Goal: Task Accomplishment & Management: Use online tool/utility

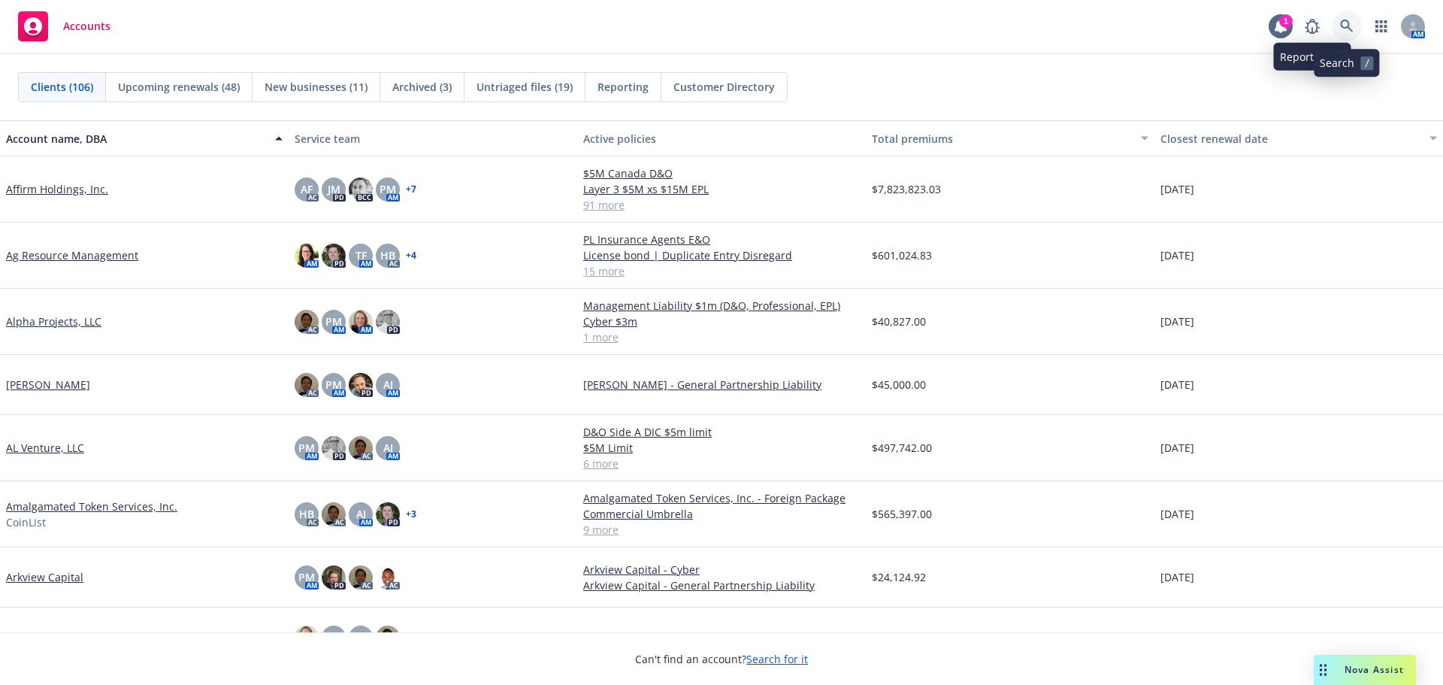
click at [1340, 24] on icon at bounding box center [1347, 27] width 14 height 14
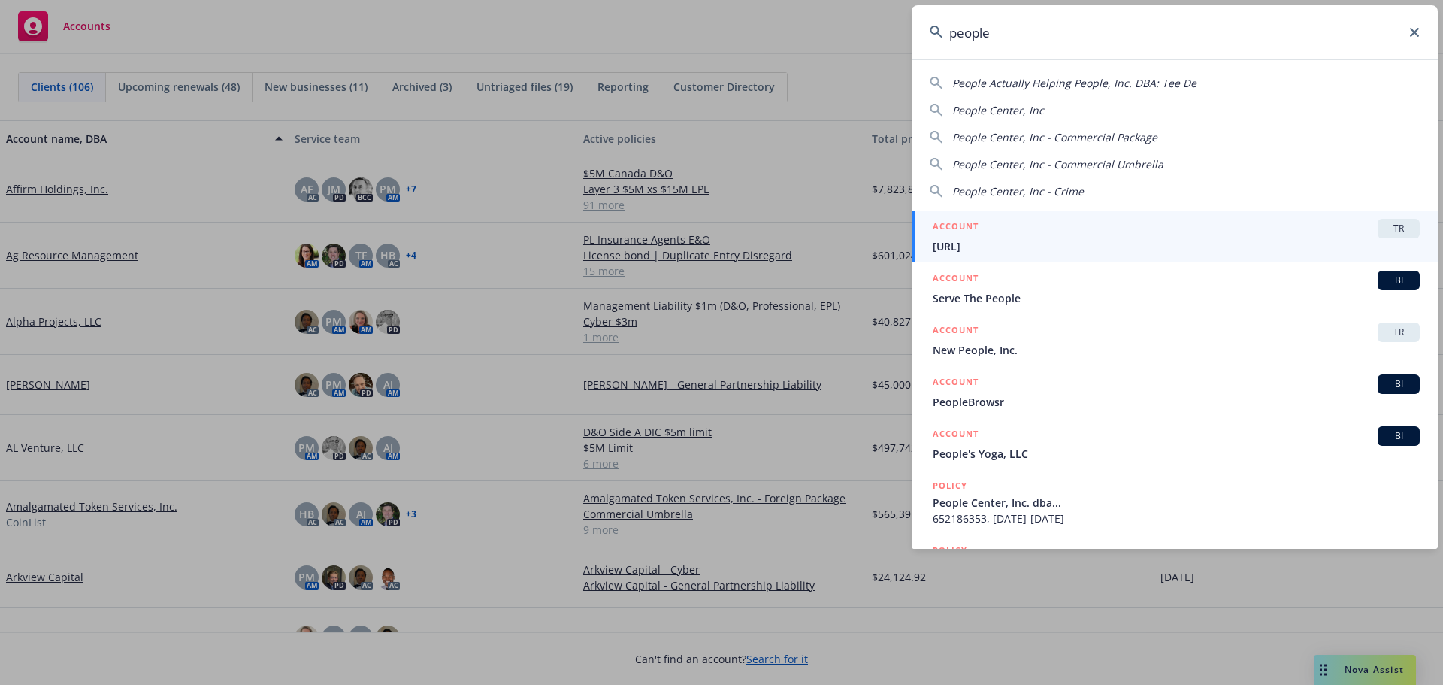
click at [1029, 111] on span "People Center, Inc" at bounding box center [998, 110] width 92 height 14
type input "People Center, Inc"
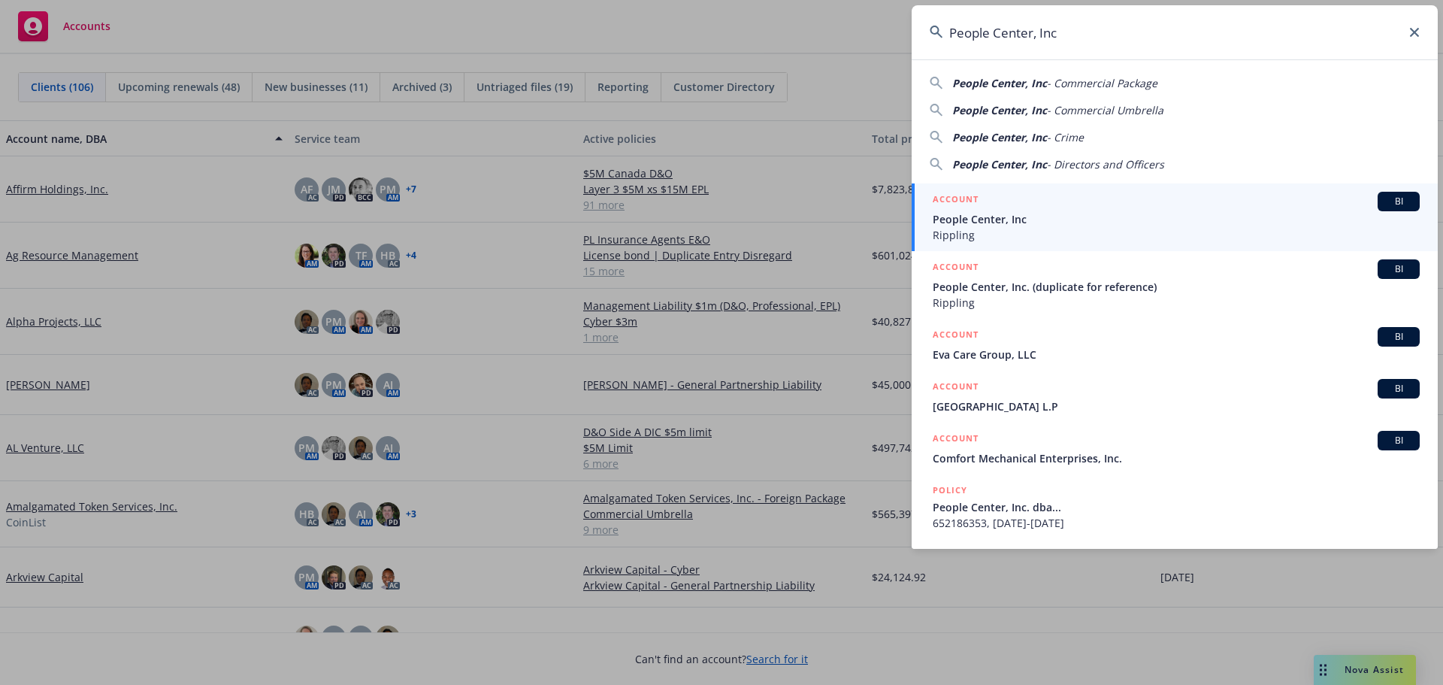
click at [1026, 220] on span "People Center, Inc" at bounding box center [1175, 219] width 487 height 16
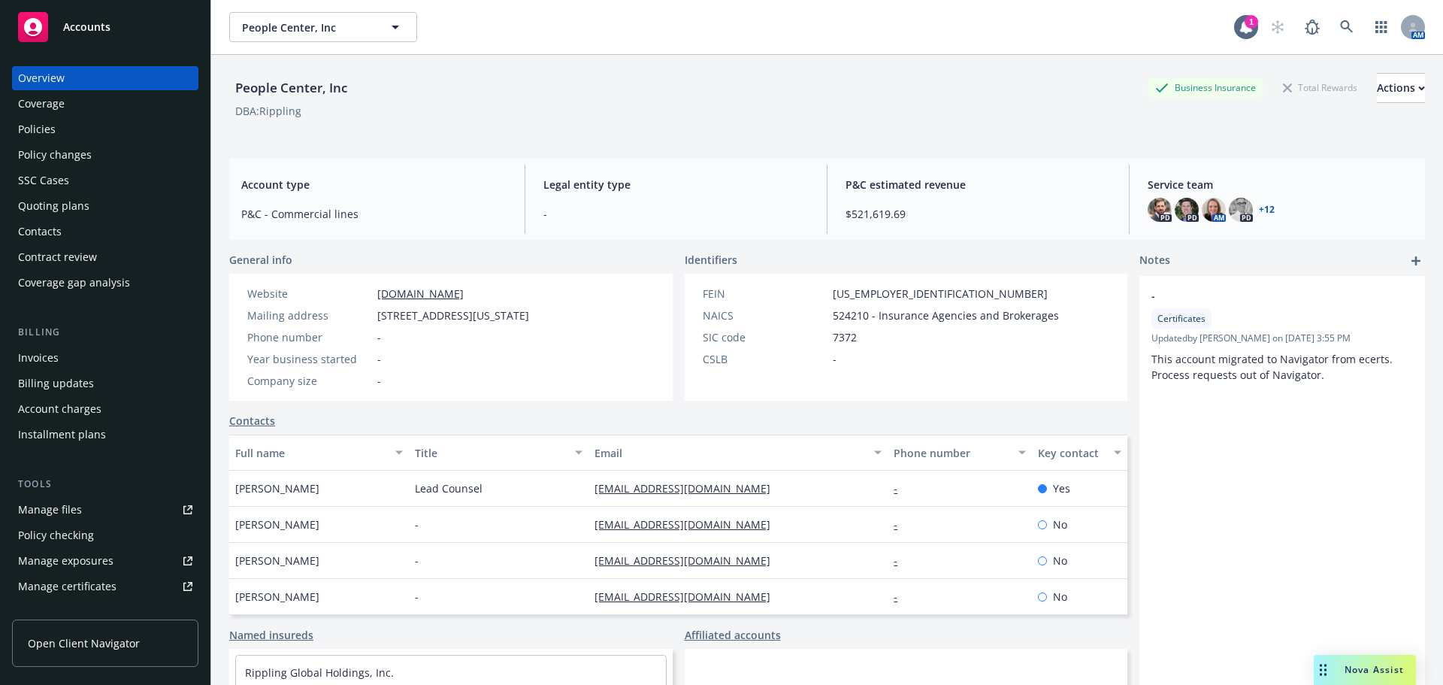
click at [31, 131] on div "Policies" at bounding box center [37, 129] width 38 height 24
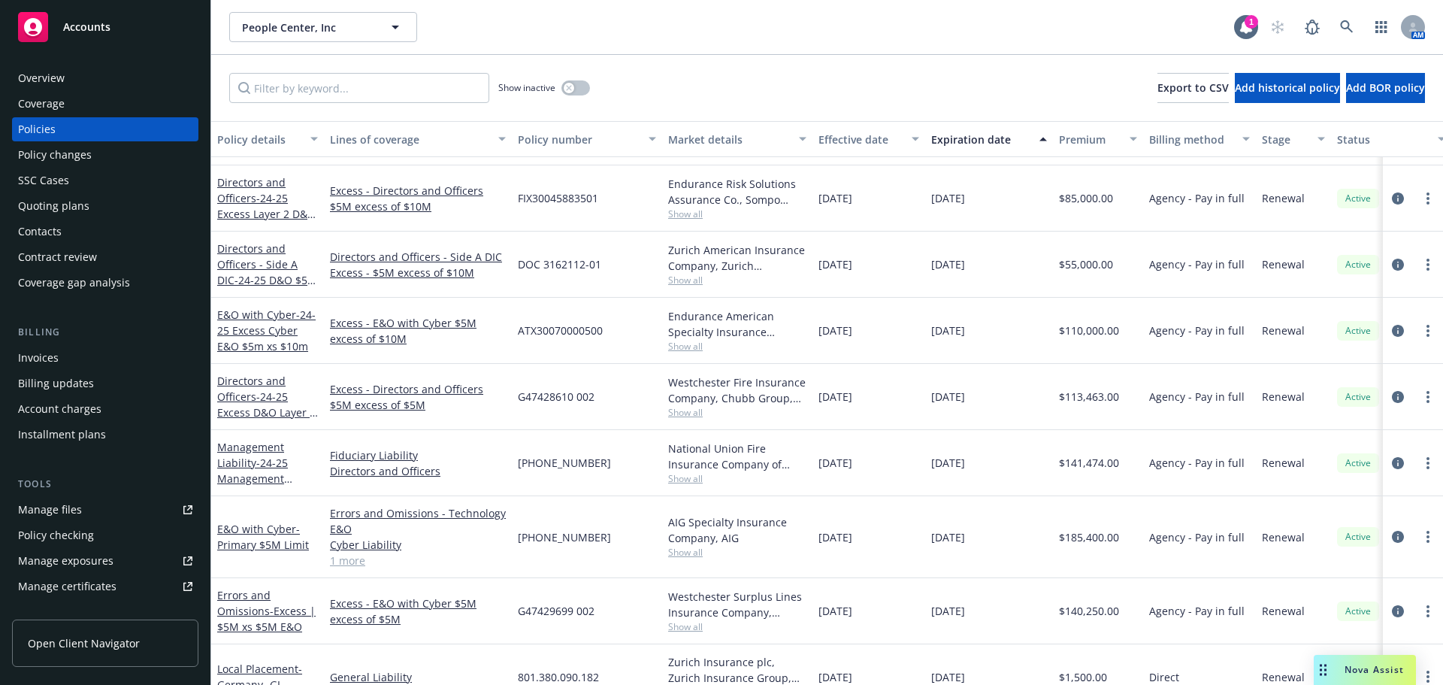
scroll to position [977, 0]
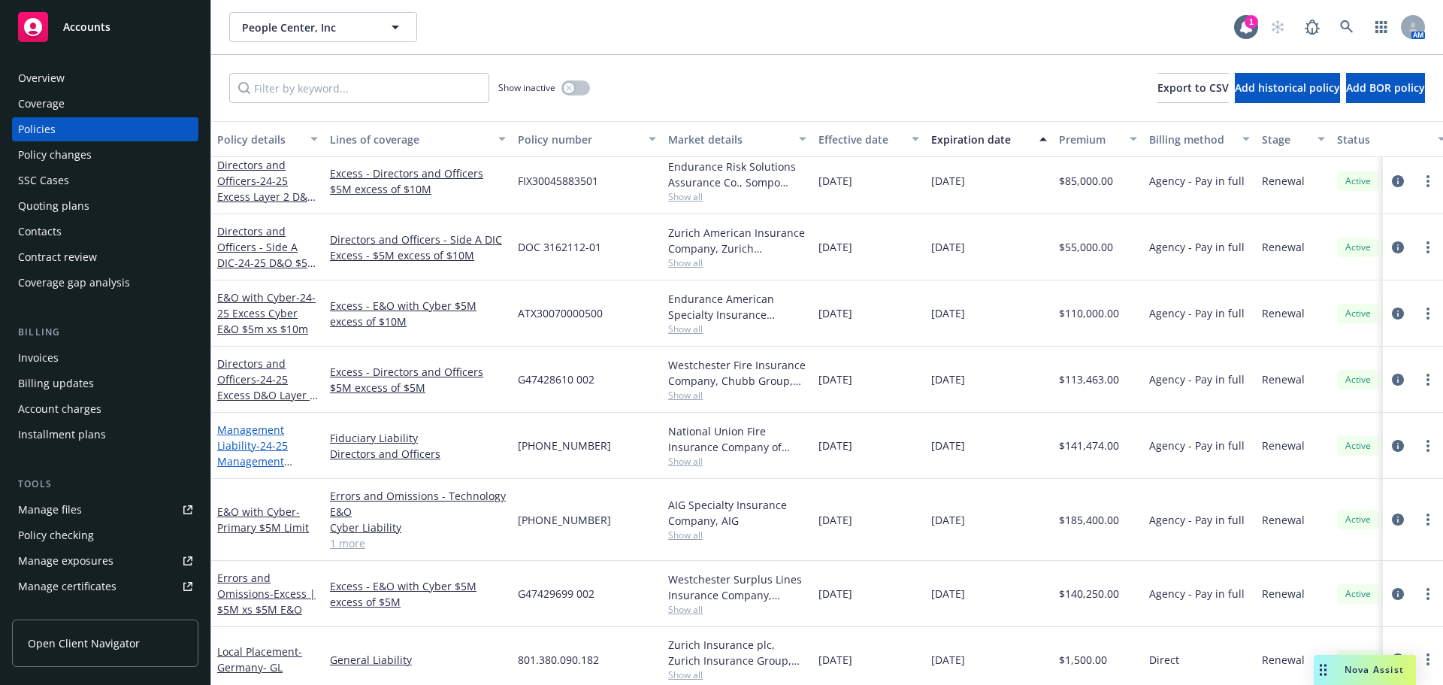
click at [255, 450] on span "- 24-25 Management Liability (D&O/Fid) [PHONE_NUMBER] D&O/Fid" at bounding box center [263, 476] width 93 height 77
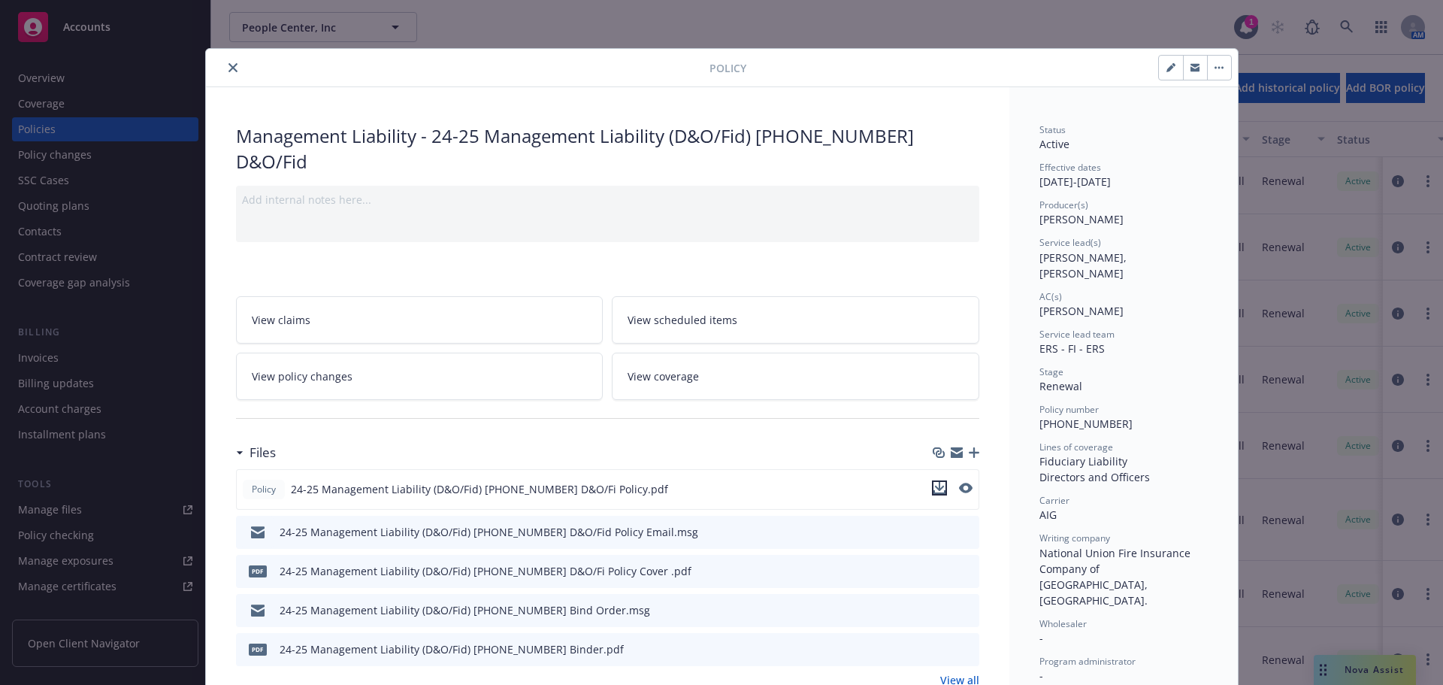
click at [935, 482] on icon "download file" at bounding box center [939, 488] width 12 height 12
click at [230, 66] on icon "close" at bounding box center [232, 67] width 9 height 9
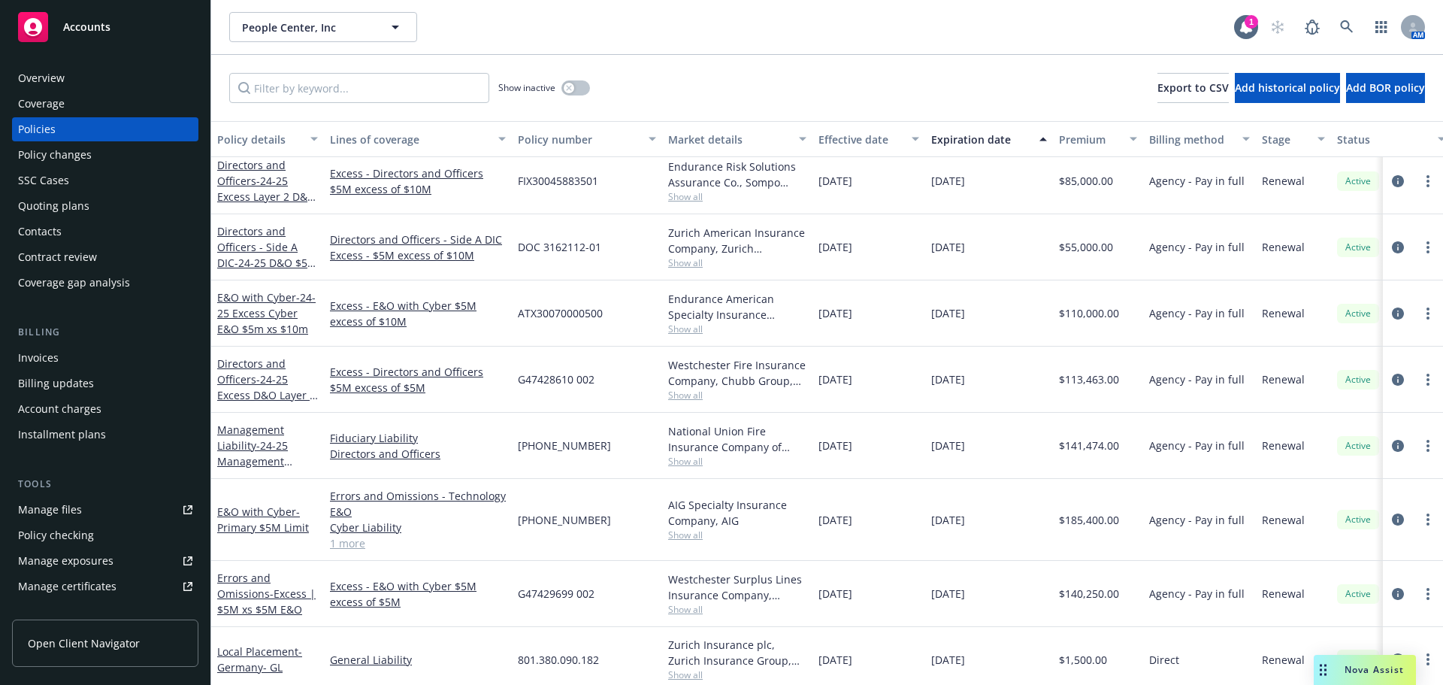
click at [255, 386] on div "Directors and Officers - 24-25 Excess D&O Layer 1 $5m Xs $5m" at bounding box center [267, 378] width 101 height 47
click at [255, 390] on span "- 24-25 Excess D&O Layer 1 $5m Xs $5m" at bounding box center [267, 395] width 101 height 46
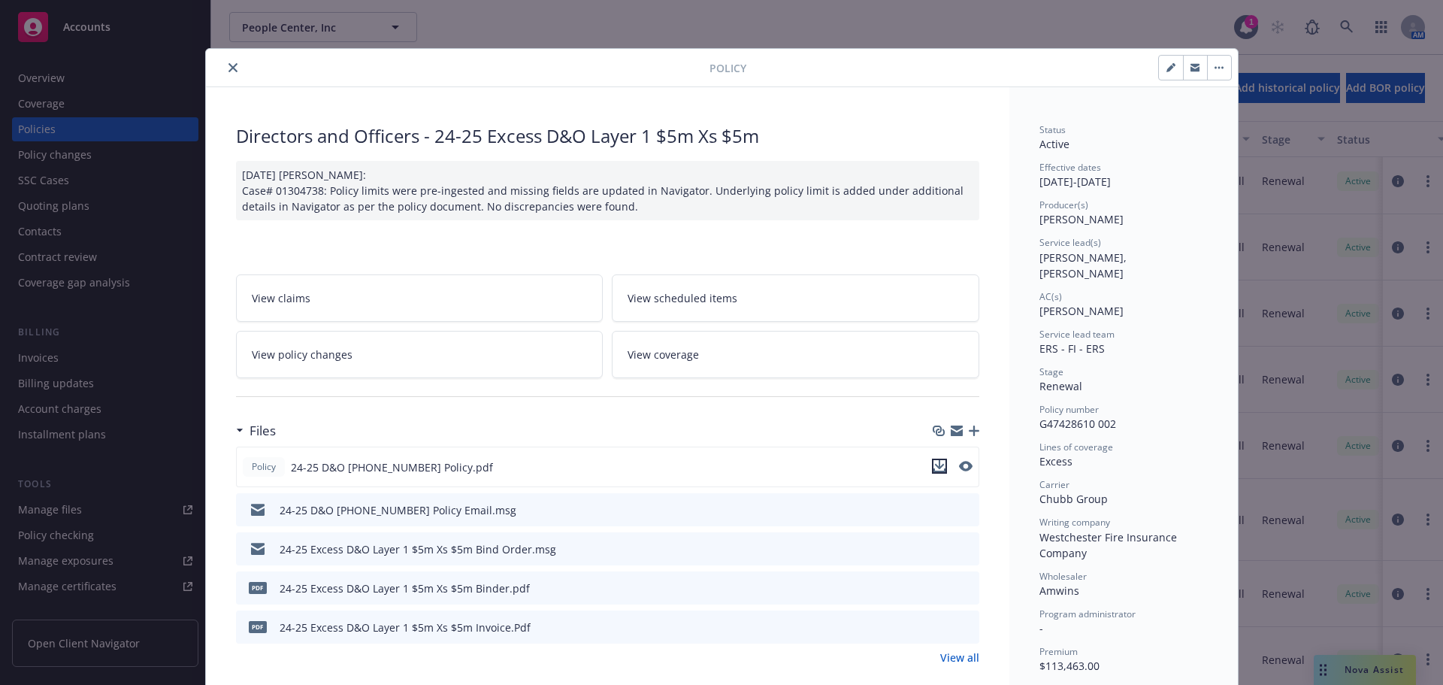
click at [933, 470] on icon "download file" at bounding box center [939, 466] width 12 height 12
click at [228, 69] on icon "close" at bounding box center [232, 67] width 9 height 9
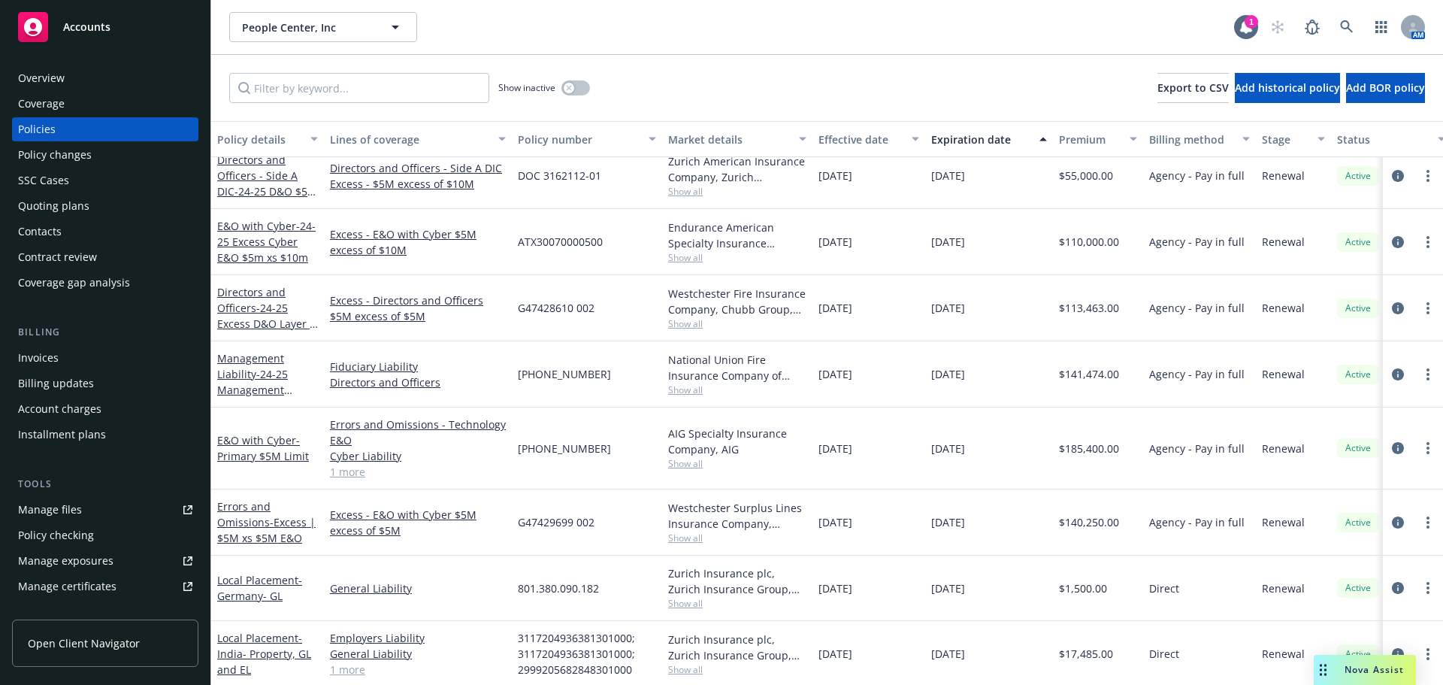
scroll to position [1052, 0]
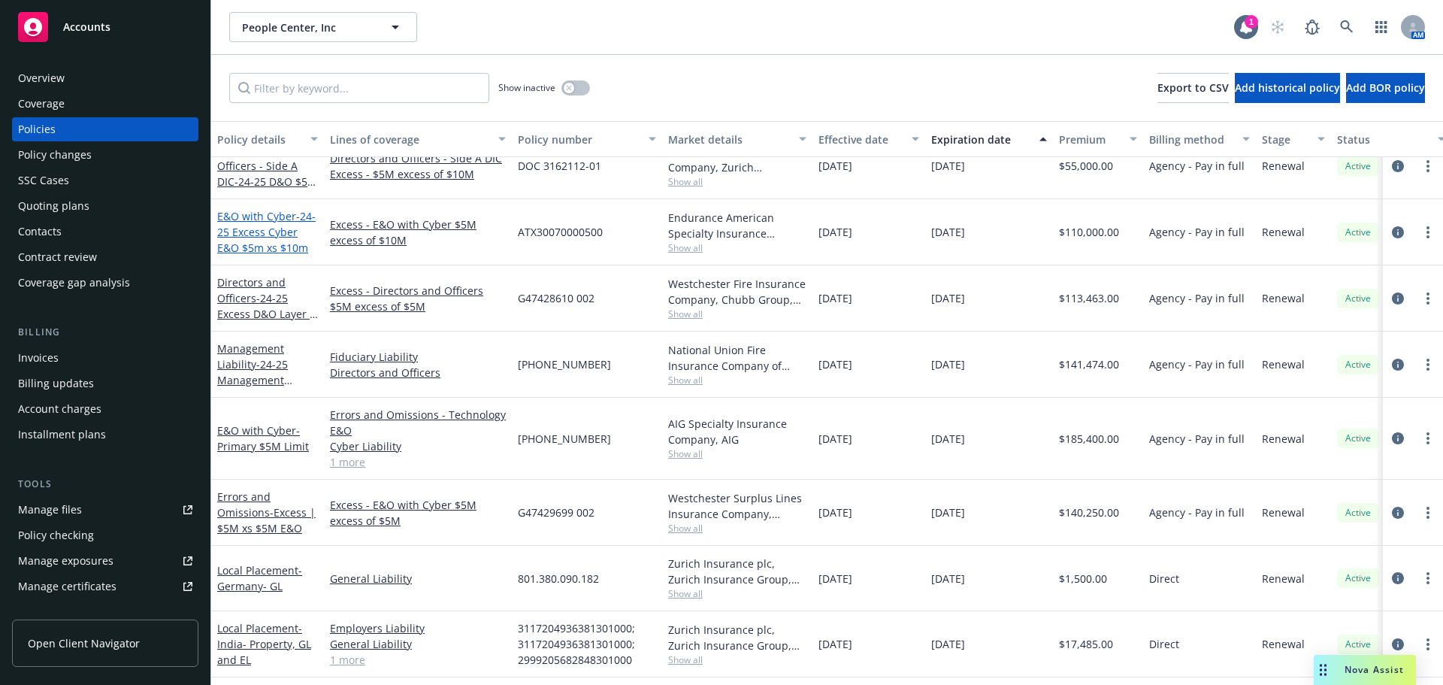
click at [279, 237] on span "- 24-25 Excess Cyber E&O $5m xs $10m" at bounding box center [266, 232] width 98 height 46
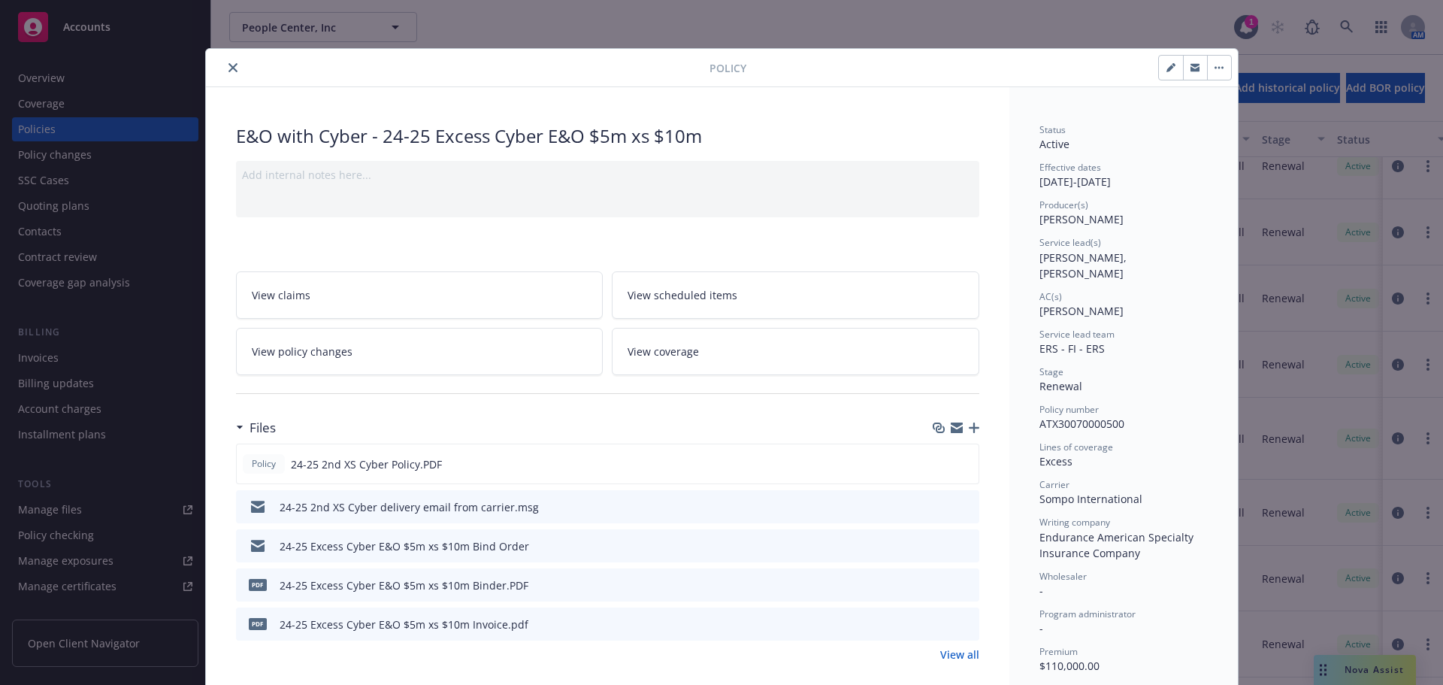
click at [228, 71] on icon "close" at bounding box center [232, 67] width 9 height 9
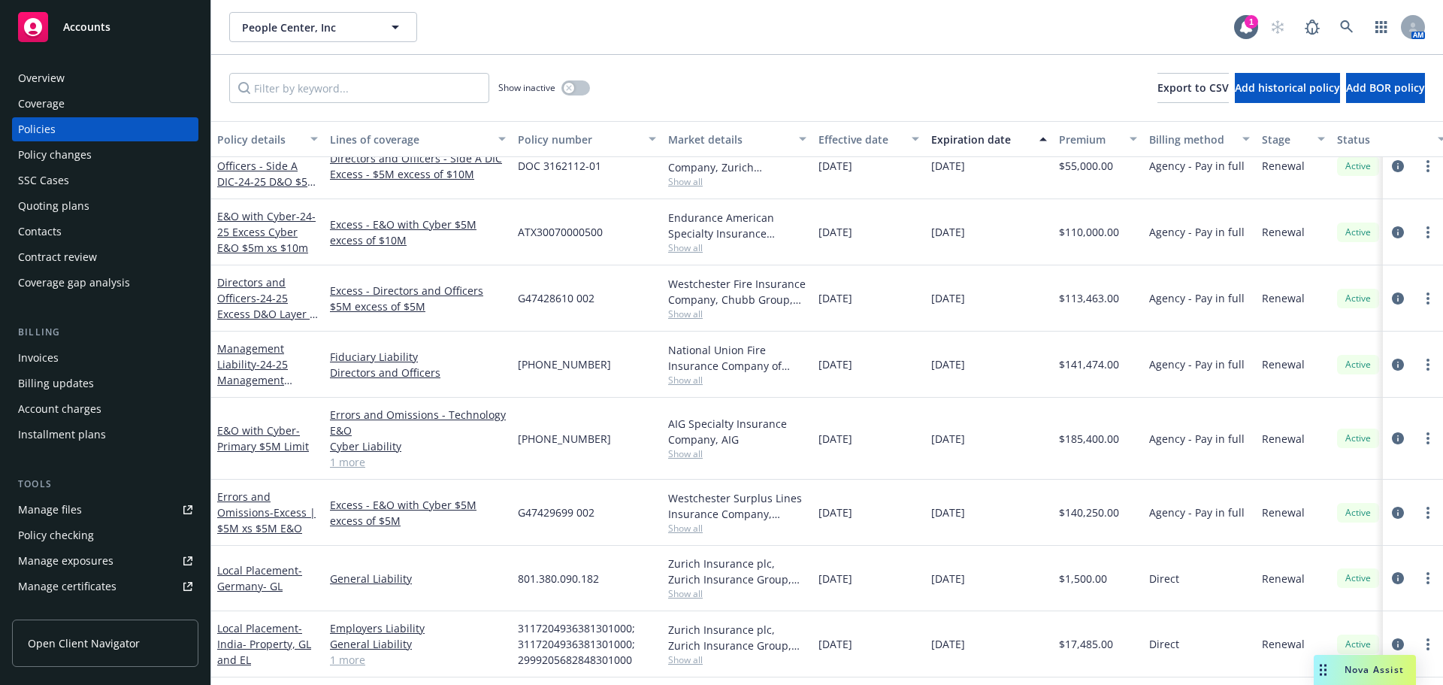
click at [54, 77] on div "Overview" at bounding box center [41, 78] width 47 height 24
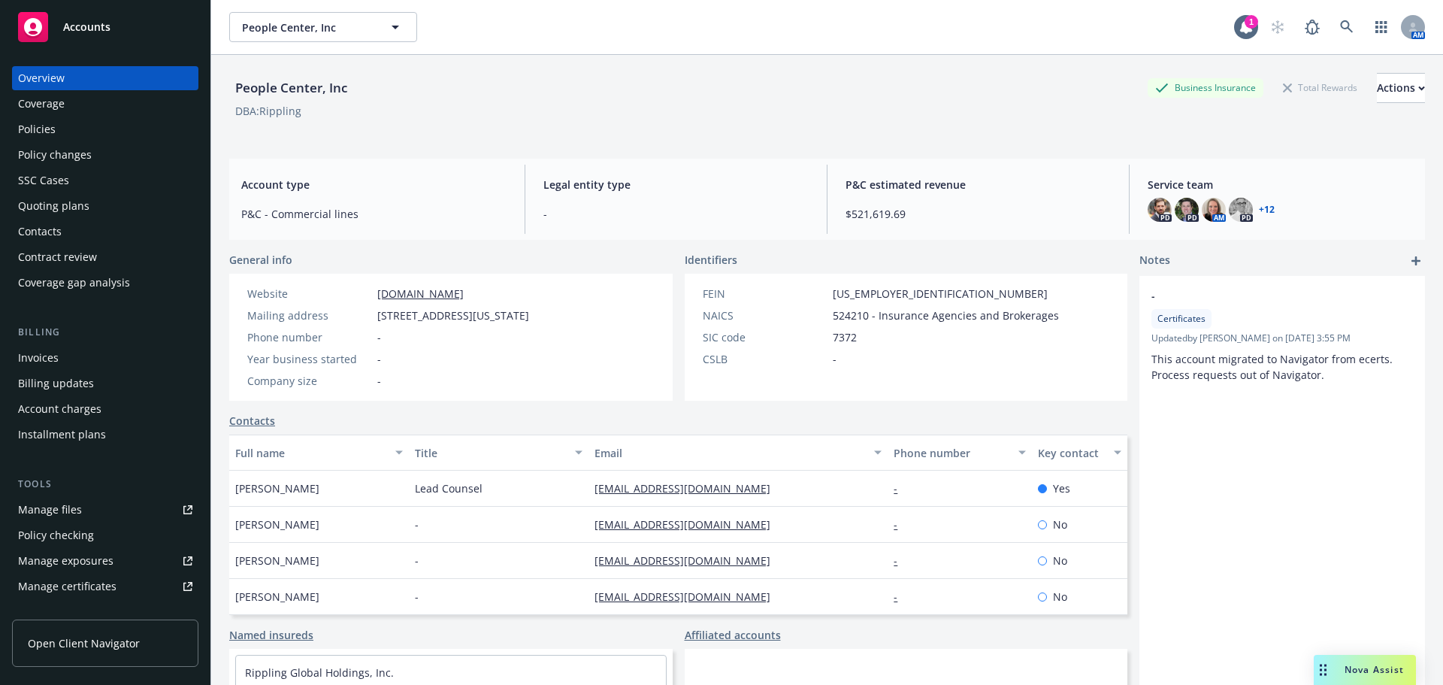
click at [84, 27] on span "Accounts" at bounding box center [86, 27] width 47 height 12
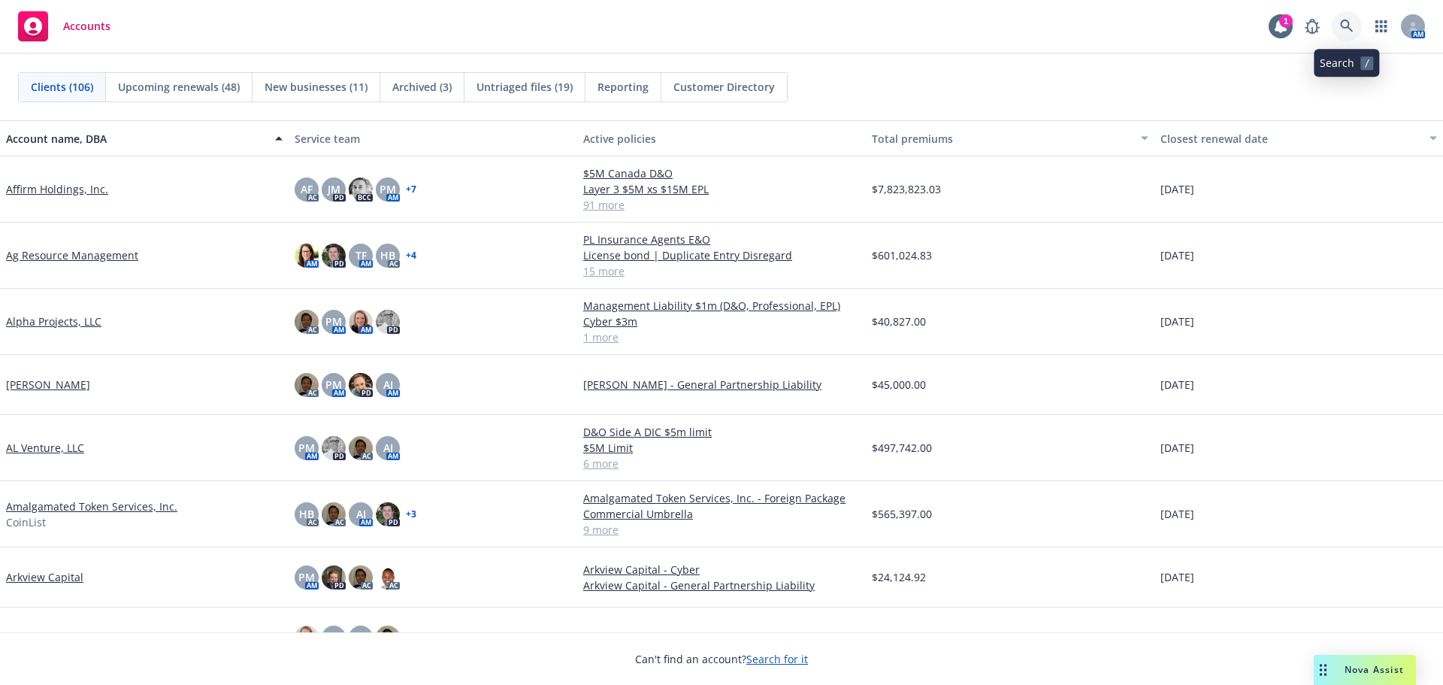
click at [1343, 30] on icon at bounding box center [1347, 27] width 14 height 14
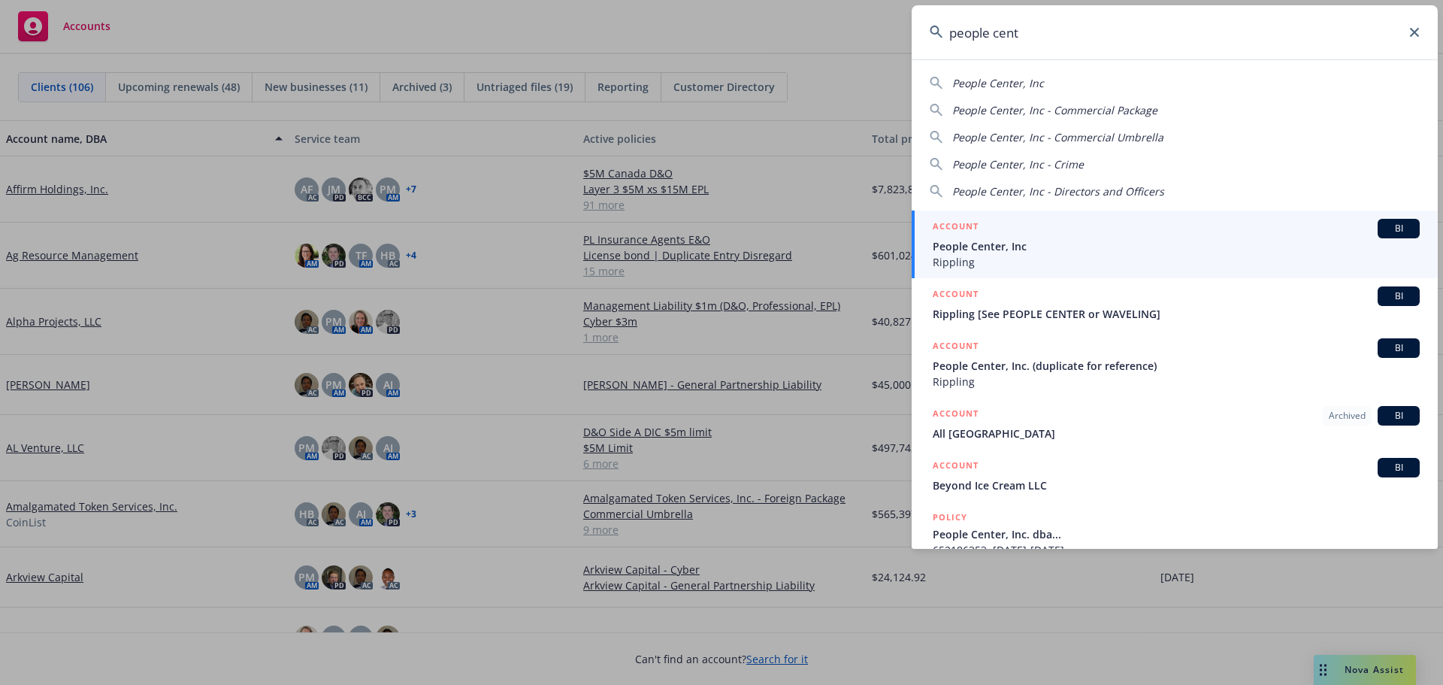
type input "people cent"
click at [1014, 245] on span "People Center, Inc" at bounding box center [1175, 246] width 487 height 16
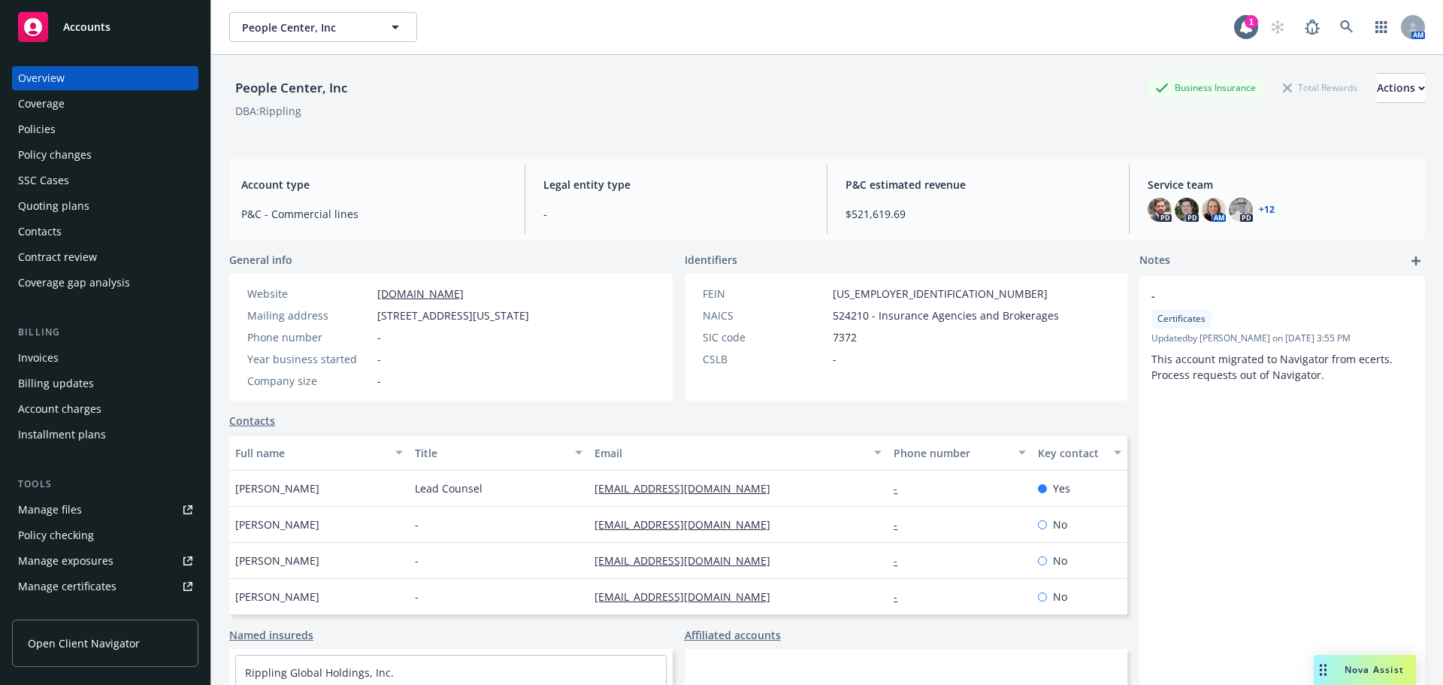
click at [33, 128] on div "Policies" at bounding box center [37, 129] width 38 height 24
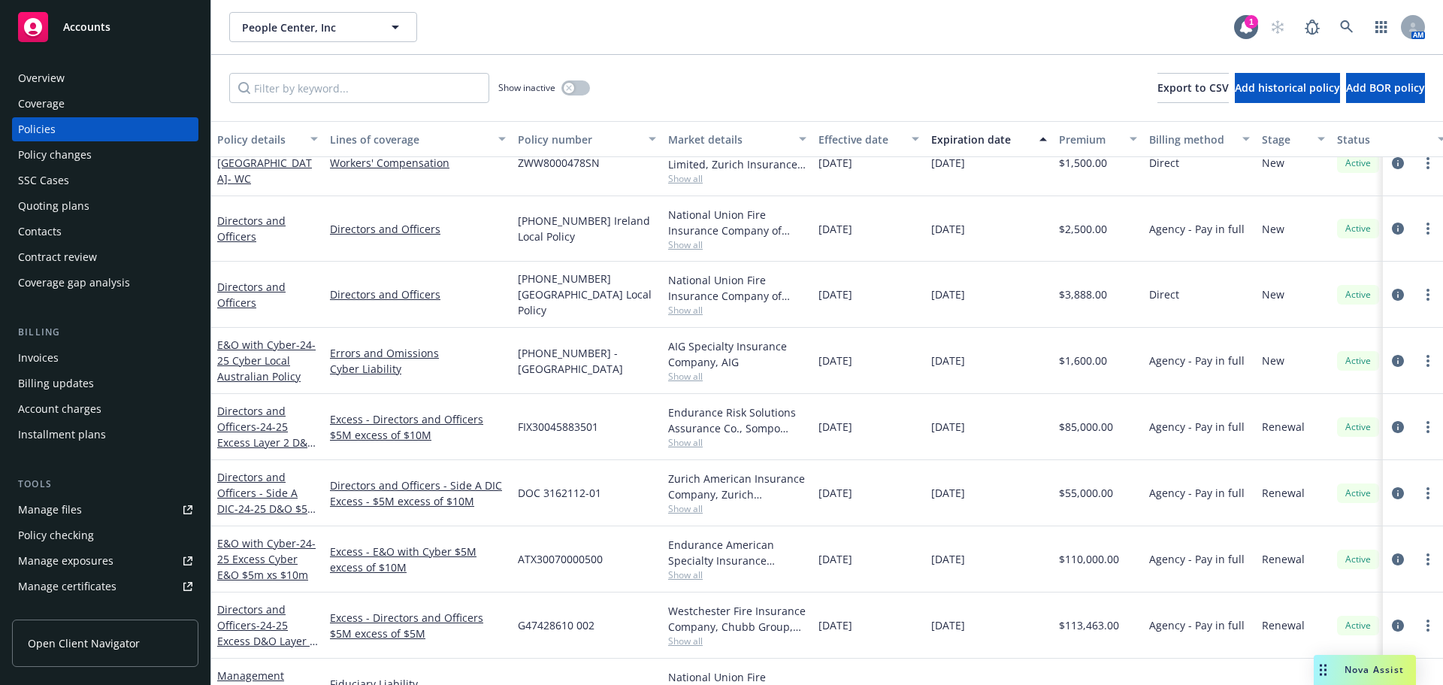
scroll to position [827, 0]
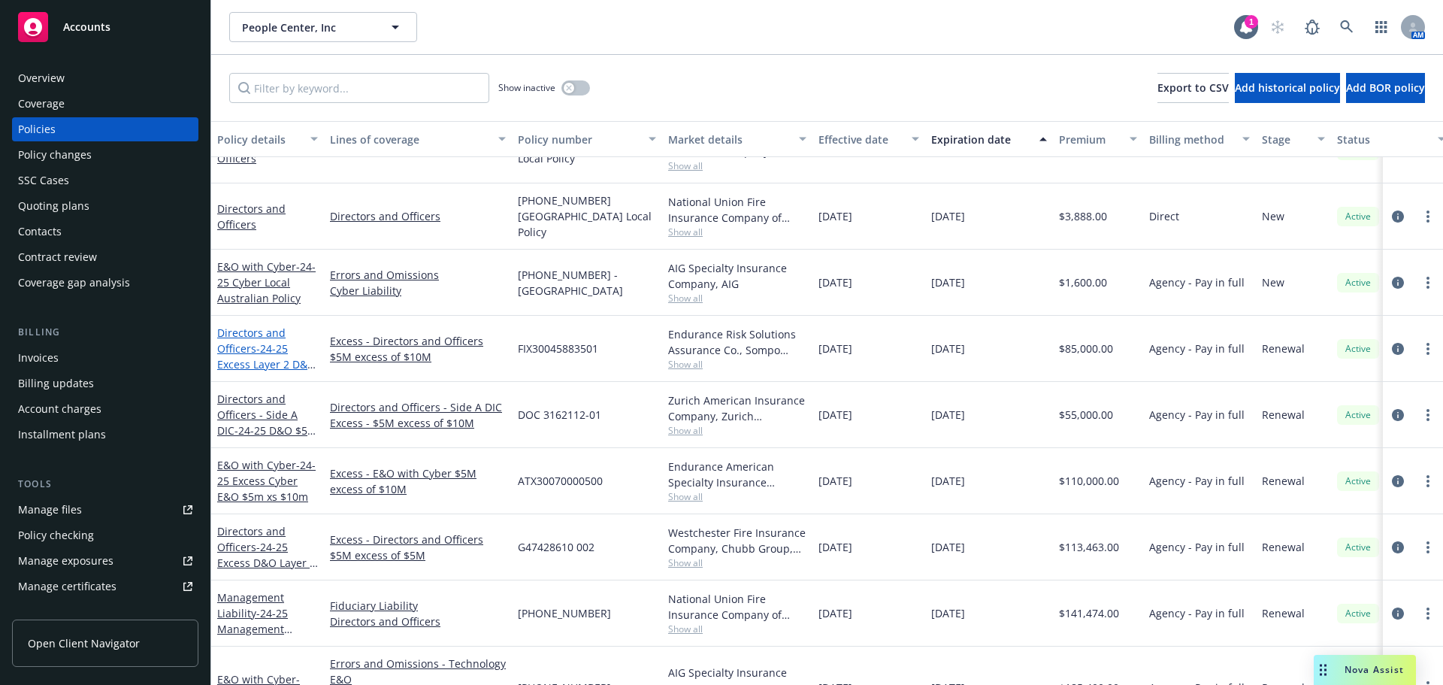
click at [263, 357] on span "- 24-25 Excess Layer 2 D&O $5m xs $ $10m" at bounding box center [266, 364] width 98 height 46
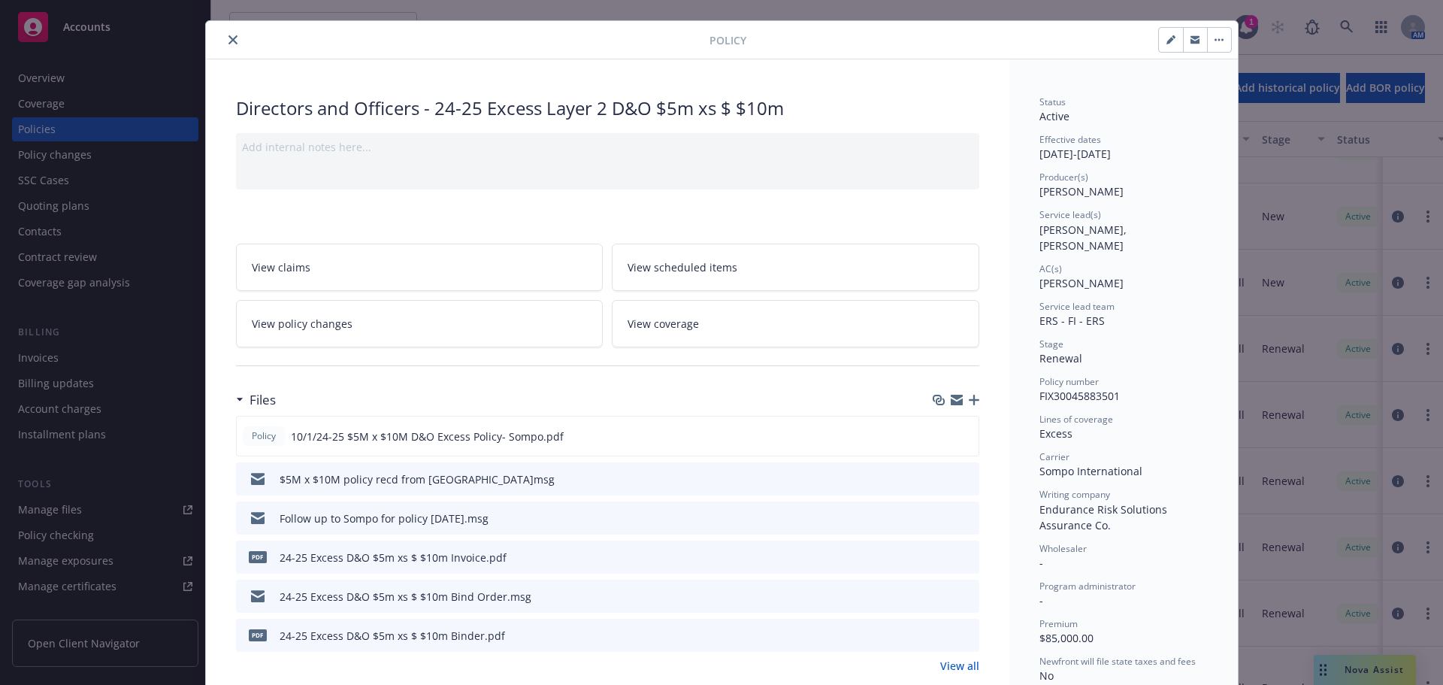
scroll to position [75, 0]
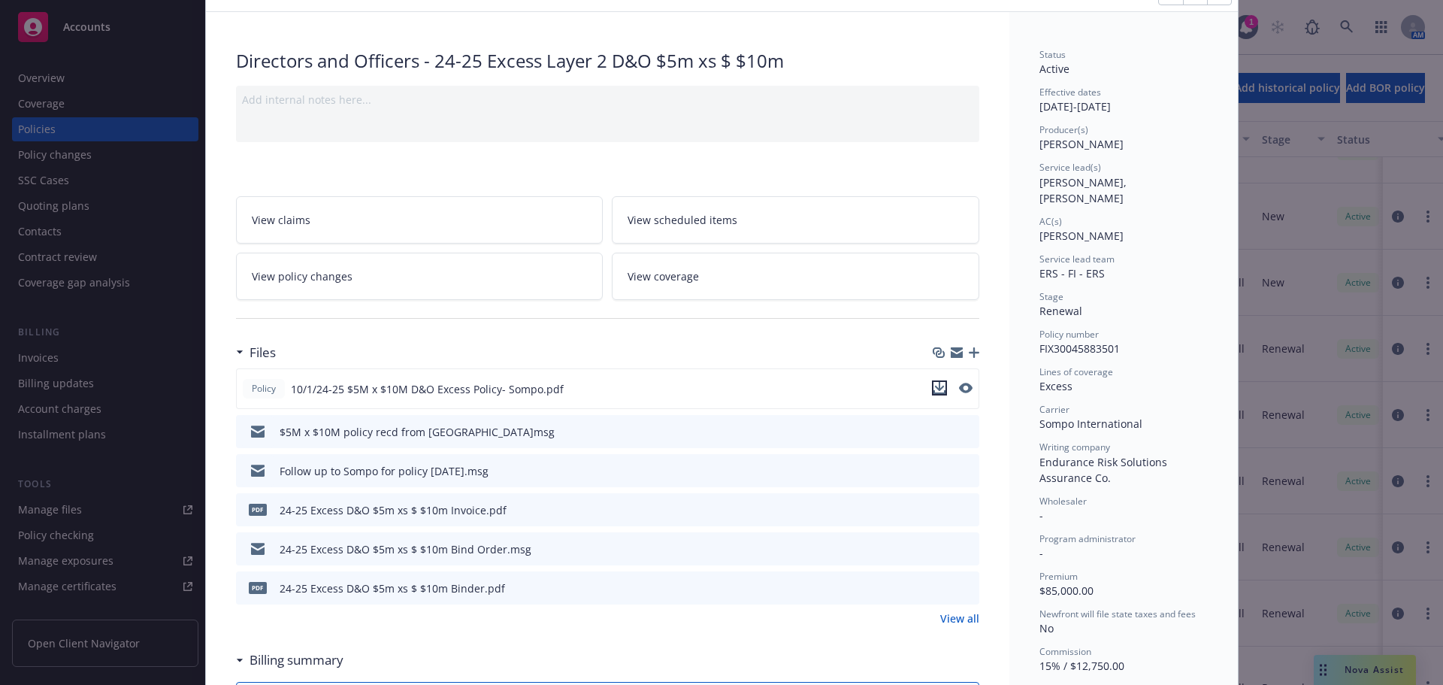
click at [933, 388] on icon "download file" at bounding box center [939, 388] width 12 height 12
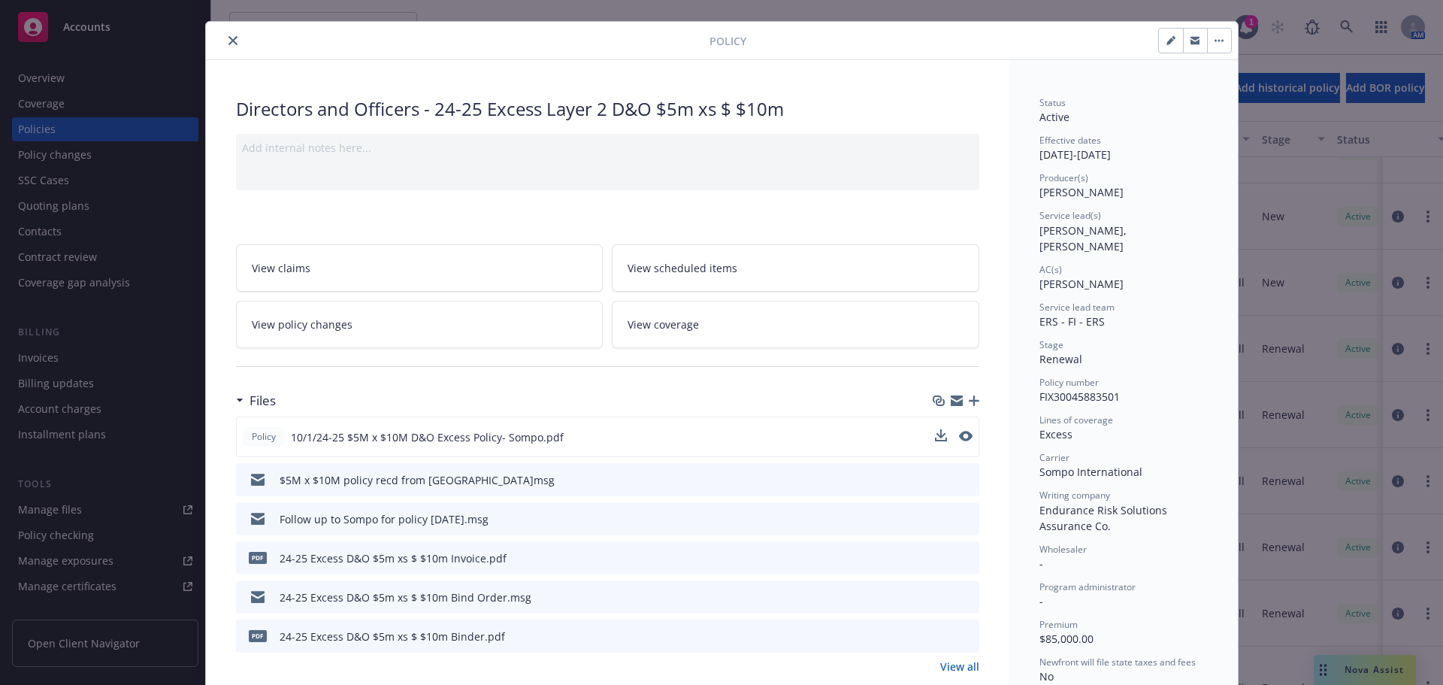
scroll to position [0, 0]
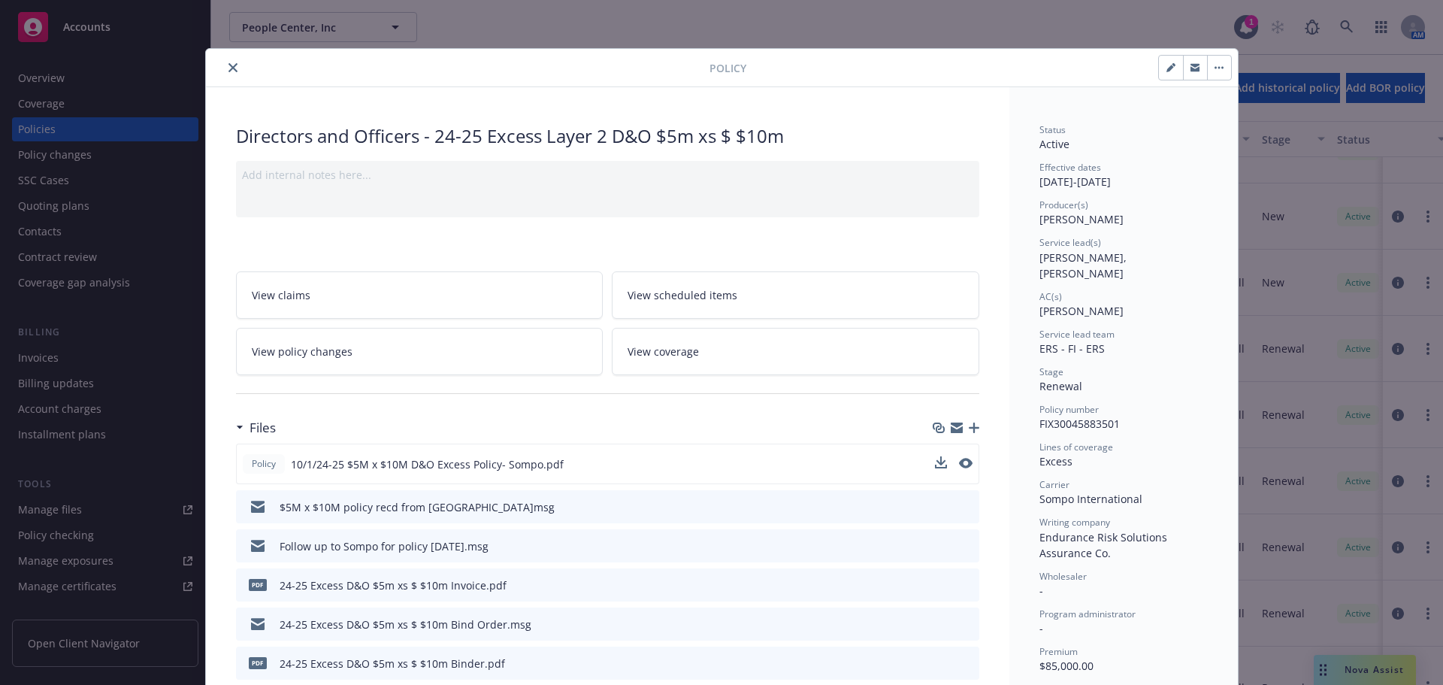
click at [228, 67] on icon "close" at bounding box center [232, 67] width 9 height 9
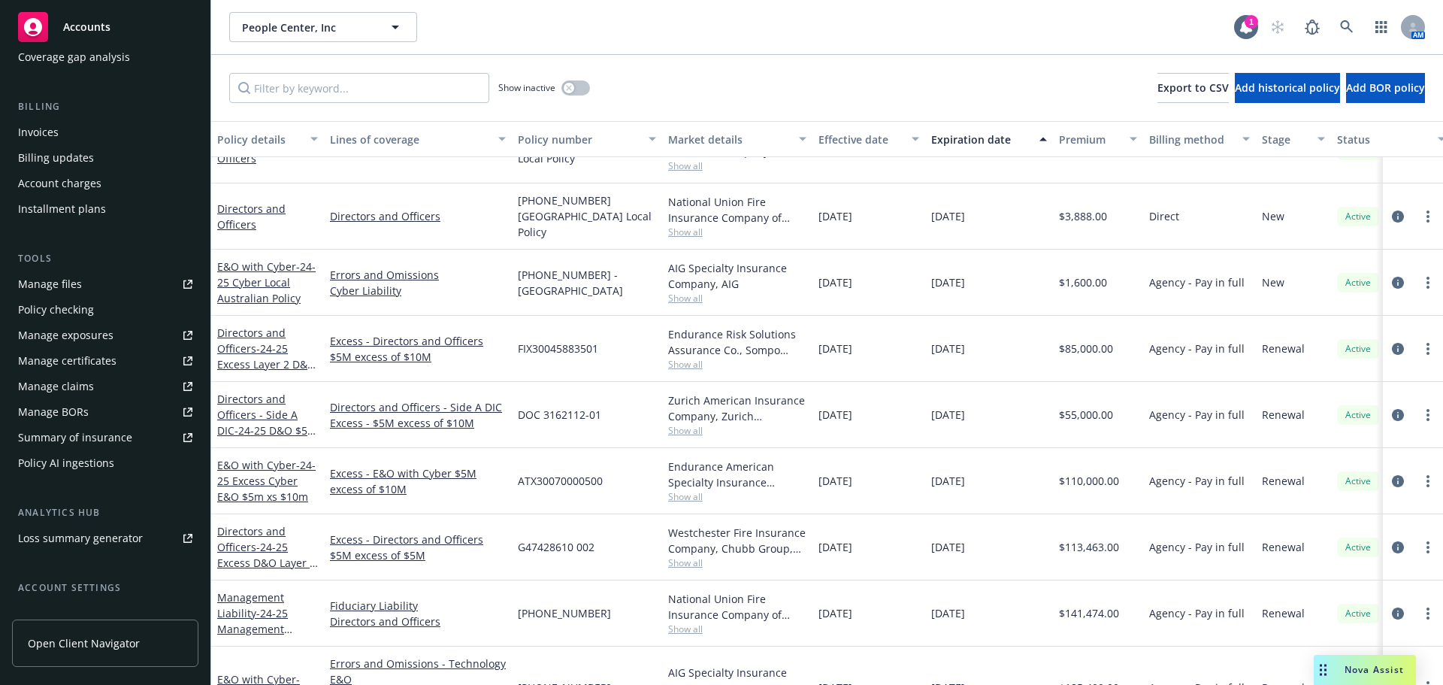
scroll to position [346, 0]
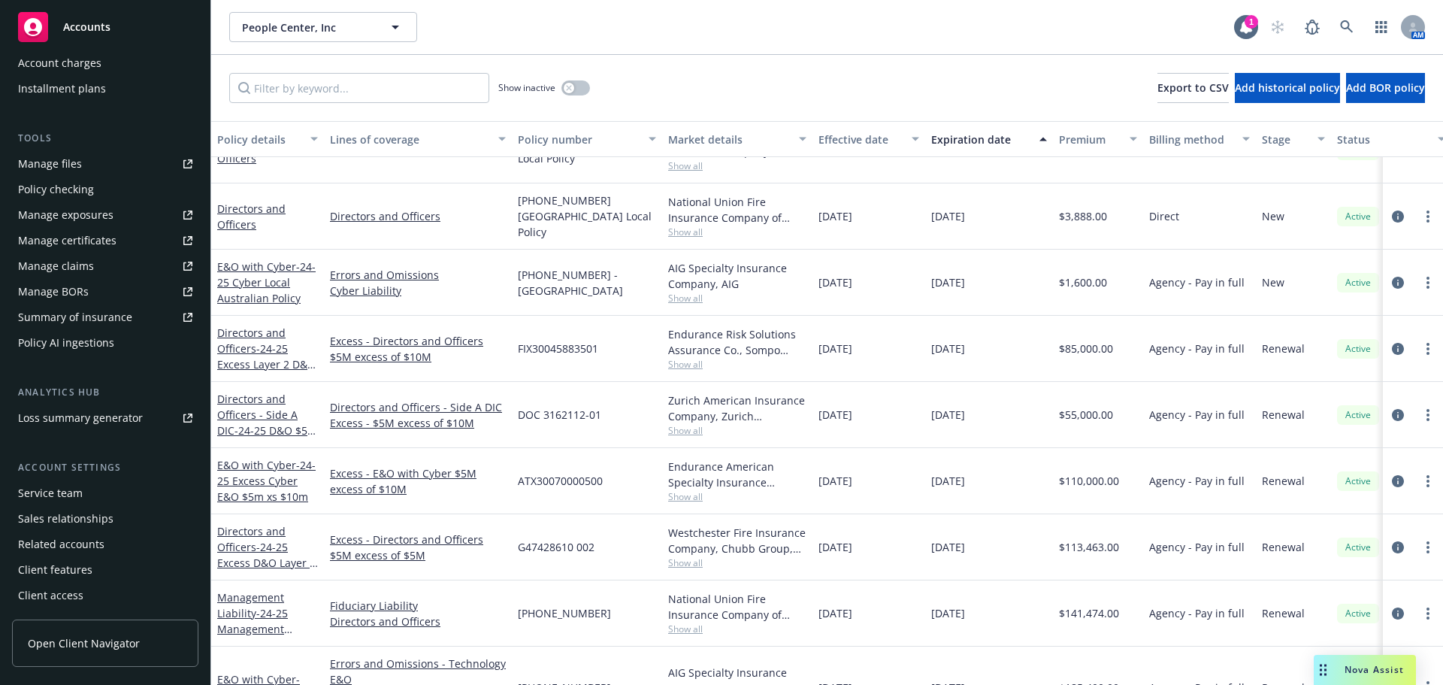
click at [44, 266] on div "Manage claims" at bounding box center [56, 266] width 76 height 24
